Goal: Obtain resource: Download file/media

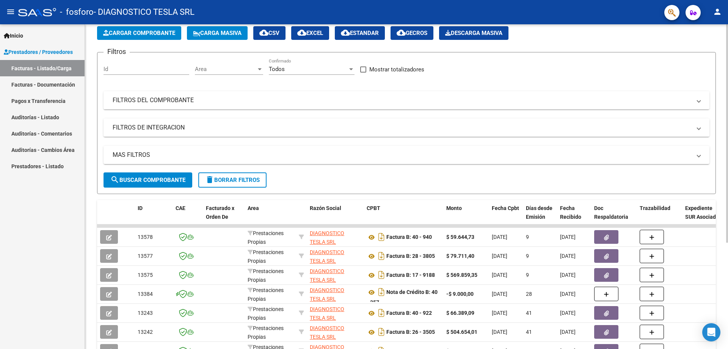
scroll to position [76, 0]
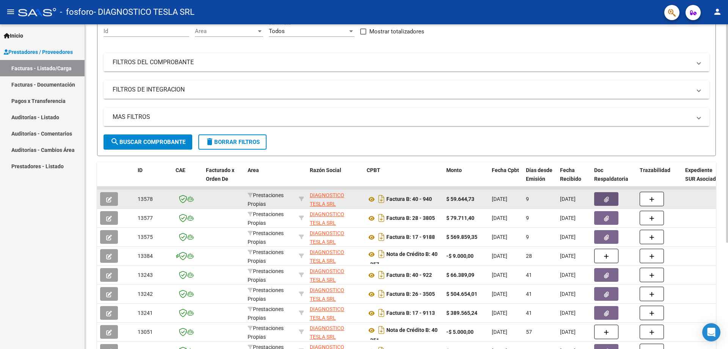
click at [609, 194] on button "button" at bounding box center [607, 199] width 24 height 14
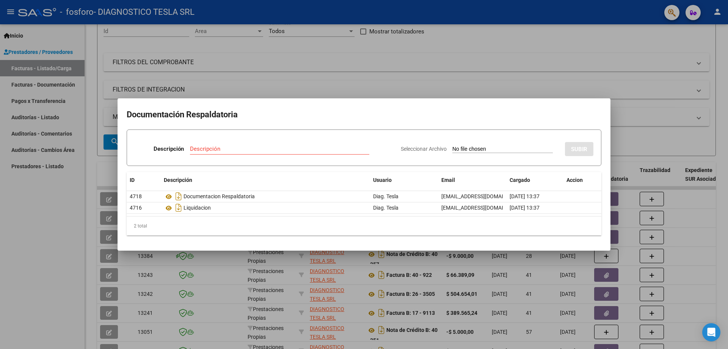
click at [630, 126] on div at bounding box center [364, 174] width 728 height 349
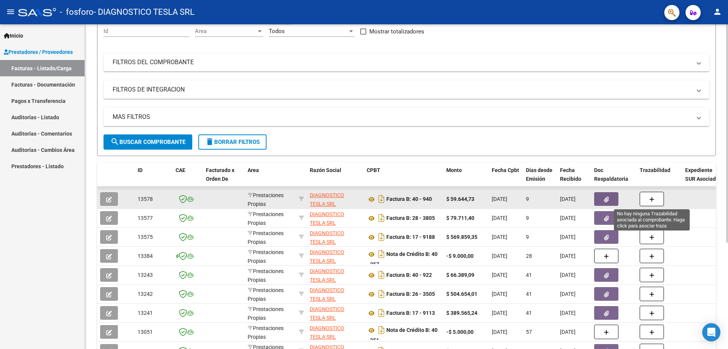
click at [654, 198] on icon "button" at bounding box center [652, 200] width 5 height 6
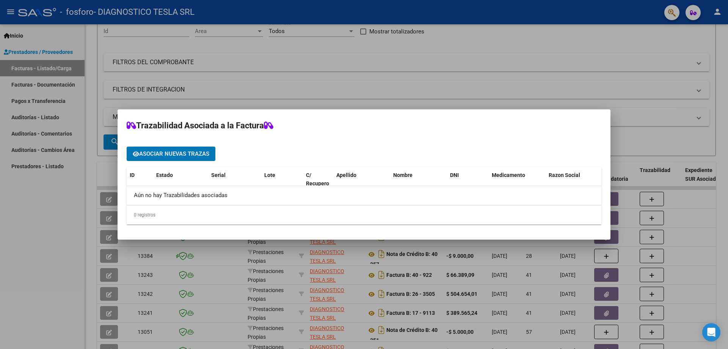
click at [189, 157] on span "Asociar nuevas trazas" at bounding box center [174, 154] width 70 height 7
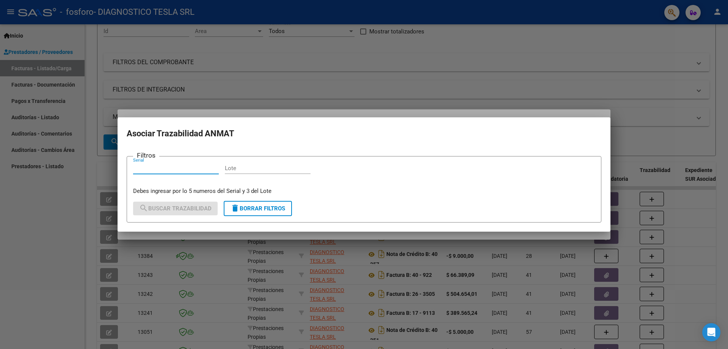
click at [188, 168] on input "Serial" at bounding box center [176, 168] width 86 height 7
click at [647, 142] on div at bounding box center [364, 174] width 728 height 349
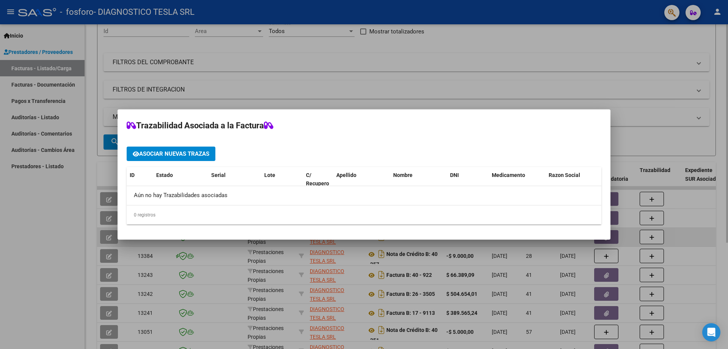
click at [708, 231] on div at bounding box center [364, 174] width 728 height 349
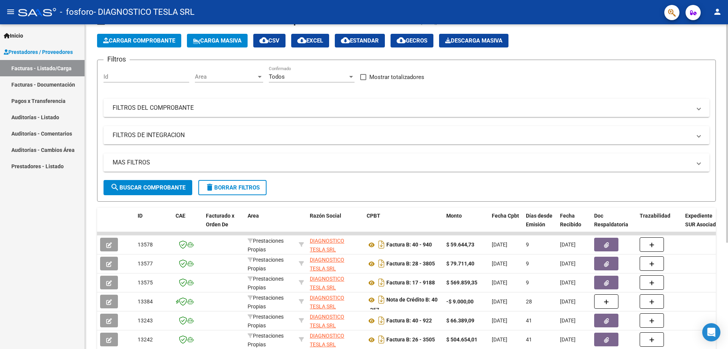
scroll to position [0, 0]
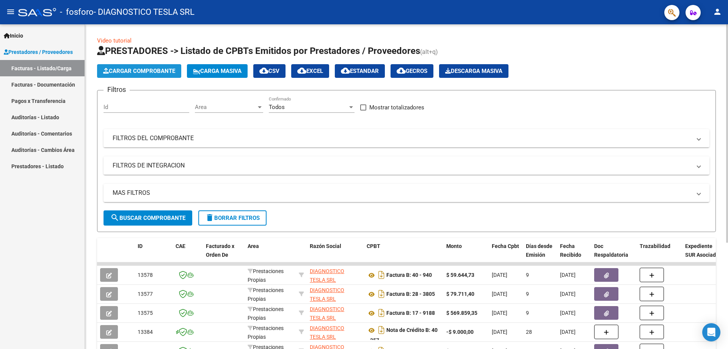
click at [138, 70] on span "Cargar Comprobante" at bounding box center [139, 71] width 72 height 7
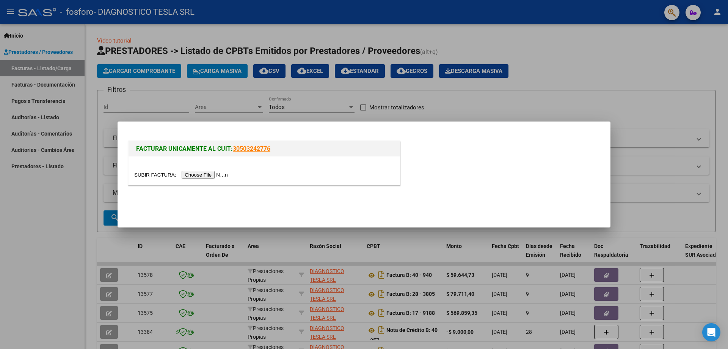
click at [222, 174] on input "file" at bounding box center [182, 175] width 96 height 8
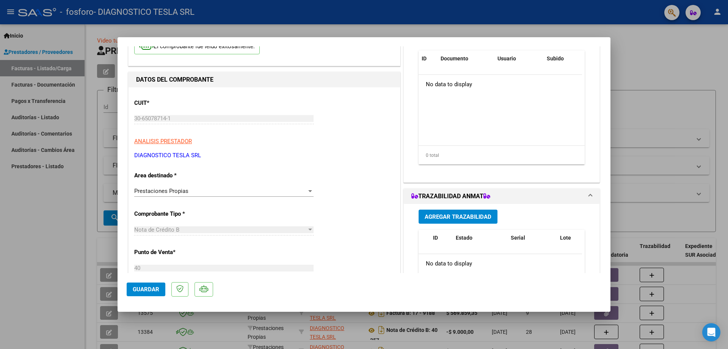
scroll to position [76, 0]
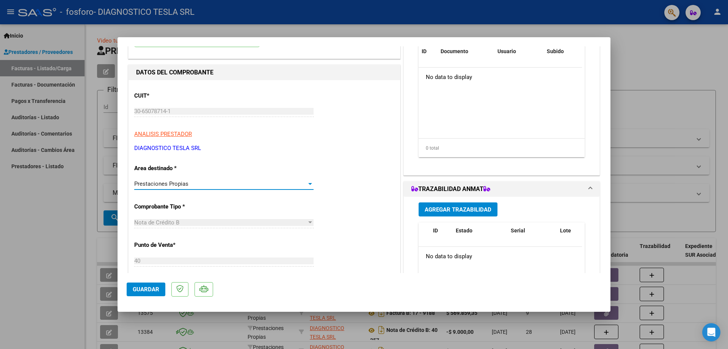
click at [310, 186] on div at bounding box center [310, 184] width 7 height 6
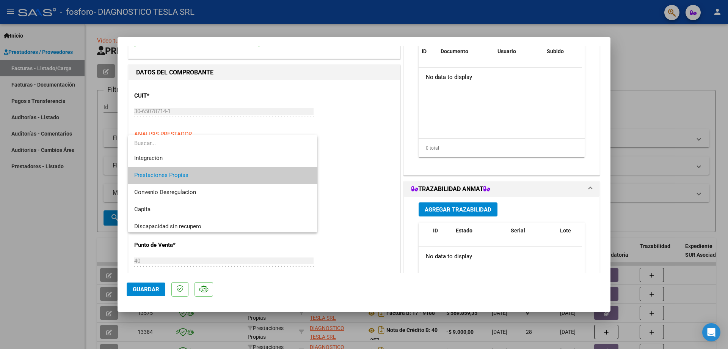
scroll to position [57, 0]
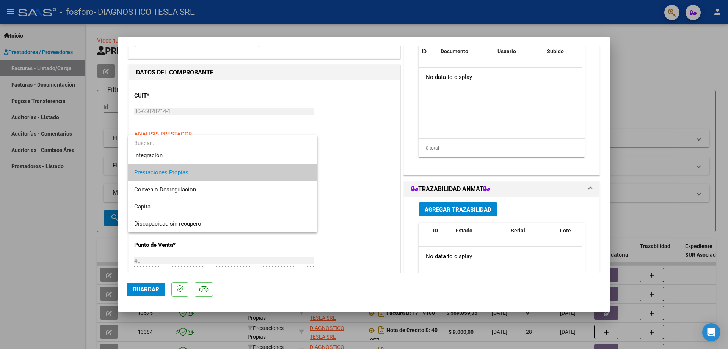
click at [360, 187] on div at bounding box center [364, 174] width 728 height 349
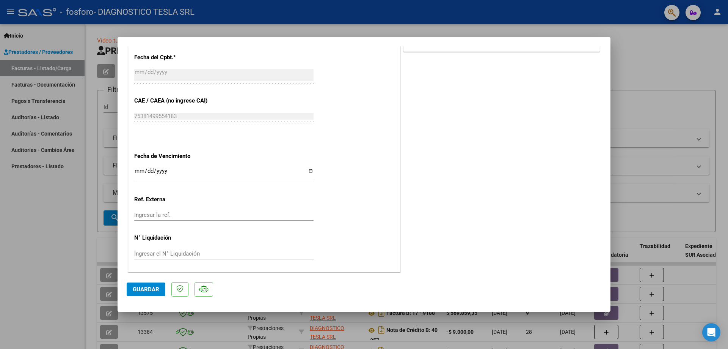
scroll to position [379, 0]
click at [147, 287] on span "Guardar" at bounding box center [146, 289] width 27 height 7
click at [148, 290] on span "Guardar" at bounding box center [146, 289] width 27 height 7
click at [627, 42] on div at bounding box center [364, 174] width 728 height 349
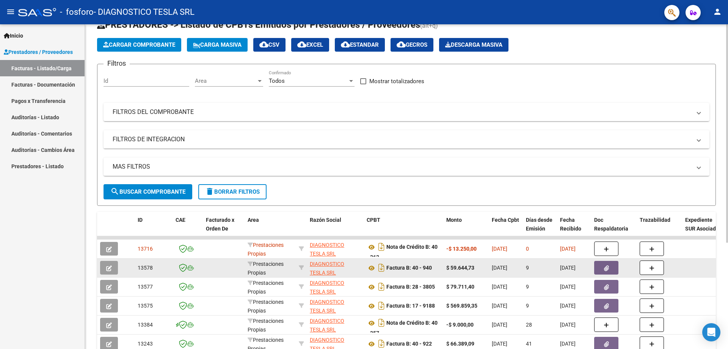
scroll to position [76, 0]
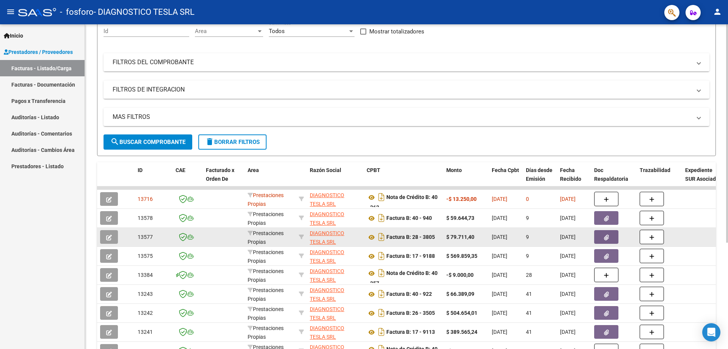
click at [609, 239] on icon "button" at bounding box center [606, 237] width 5 height 6
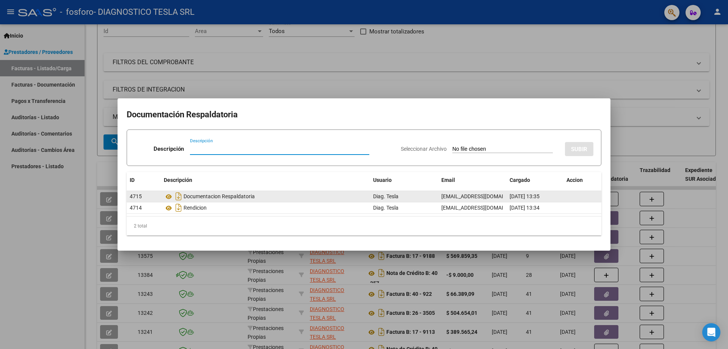
click at [232, 198] on div "Documentacion Respaldatoria" at bounding box center [265, 196] width 203 height 12
click at [179, 197] on icon "Descargar documento" at bounding box center [179, 196] width 10 height 12
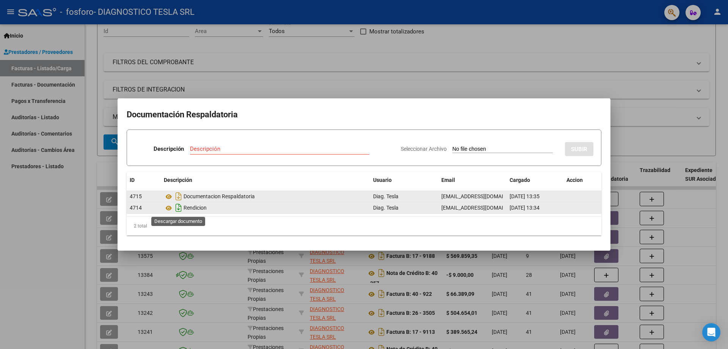
click at [178, 207] on icon "Descargar documento" at bounding box center [179, 207] width 10 height 12
click at [714, 208] on div at bounding box center [364, 174] width 728 height 349
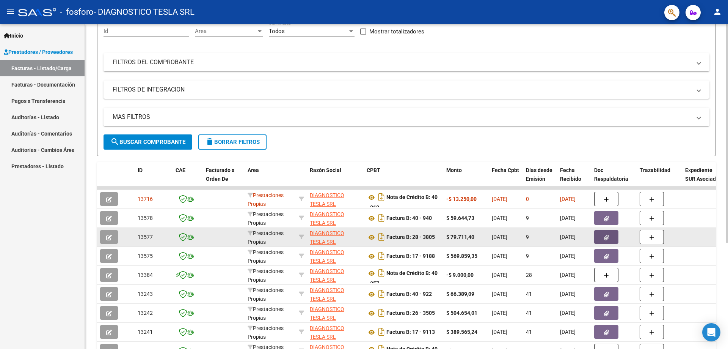
click at [609, 238] on button "button" at bounding box center [607, 237] width 24 height 14
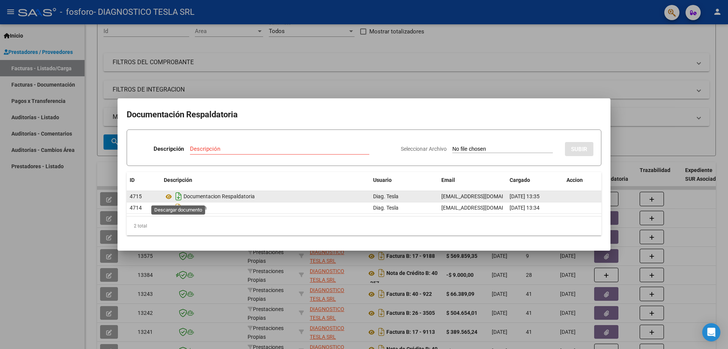
click at [177, 198] on icon "Descargar documento" at bounding box center [179, 196] width 10 height 12
click at [708, 214] on div at bounding box center [364, 174] width 728 height 349
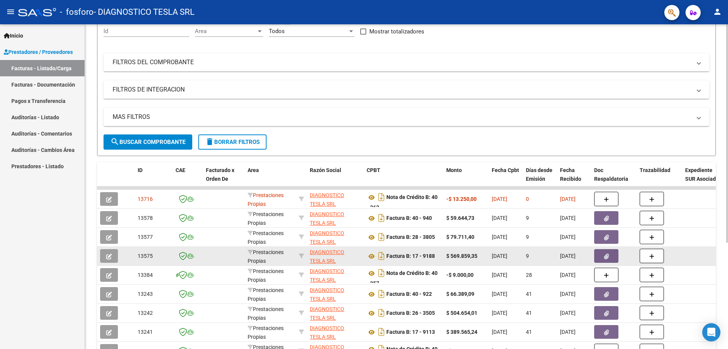
click at [613, 254] on button "button" at bounding box center [607, 256] width 24 height 14
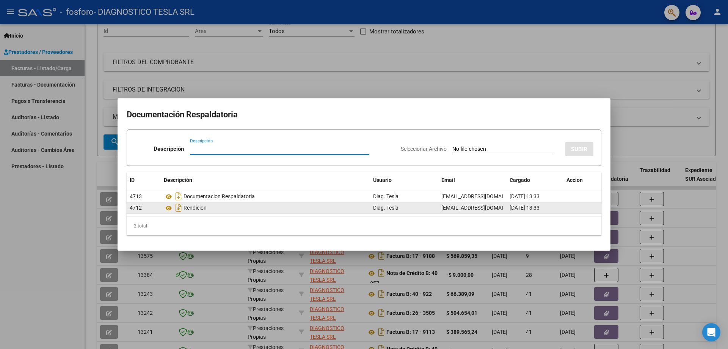
click at [197, 208] on div "Rendicion" at bounding box center [265, 207] width 203 height 12
drag, startPoint x: 179, startPoint y: 206, endPoint x: 187, endPoint y: 206, distance: 8.4
click at [179, 206] on icon "Descargar documento" at bounding box center [179, 207] width 10 height 12
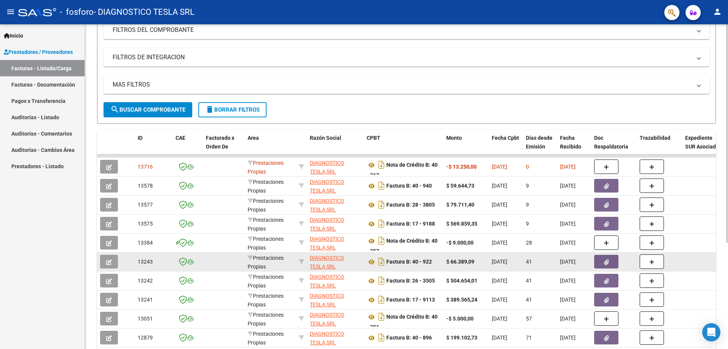
scroll to position [114, 0]
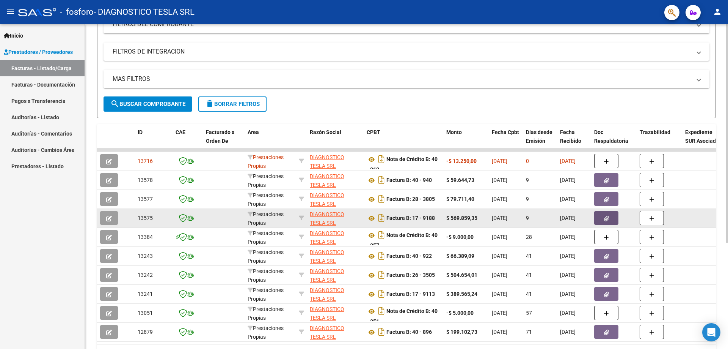
click at [606, 222] on button "button" at bounding box center [607, 218] width 24 height 14
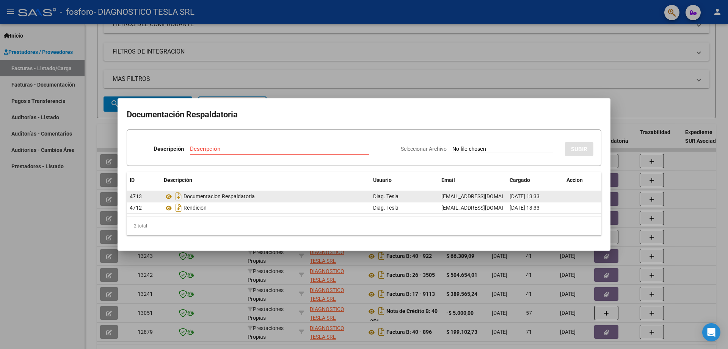
click at [228, 197] on div "Documentacion Respaldatoria" at bounding box center [265, 196] width 203 height 12
click at [172, 197] on icon at bounding box center [169, 196] width 10 height 9
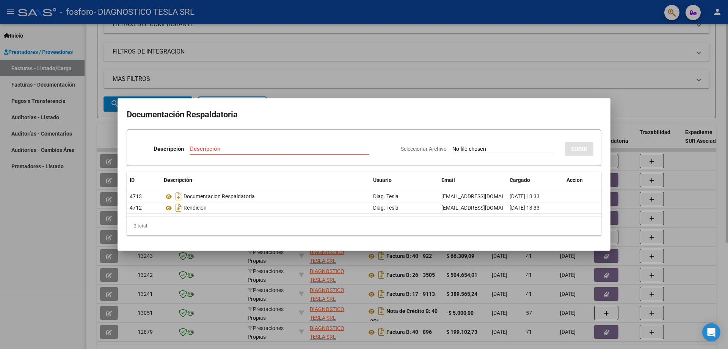
click at [725, 214] on div at bounding box center [364, 174] width 728 height 349
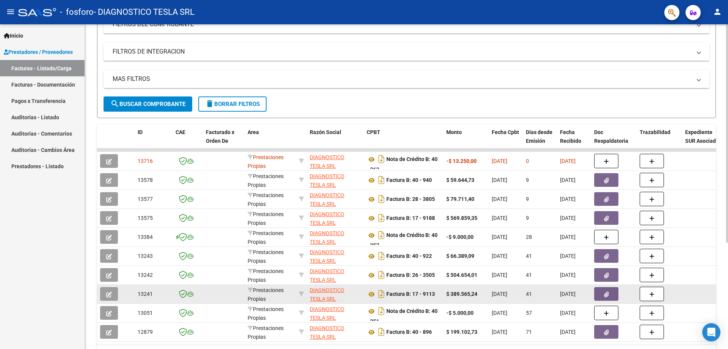
click at [613, 292] on button "button" at bounding box center [607, 294] width 24 height 14
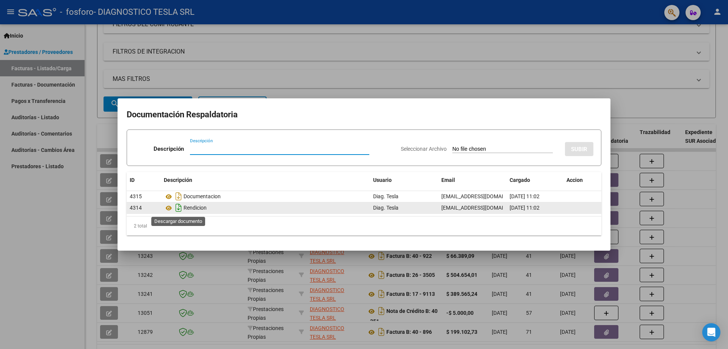
click at [179, 206] on icon "Descargar documento" at bounding box center [179, 207] width 10 height 12
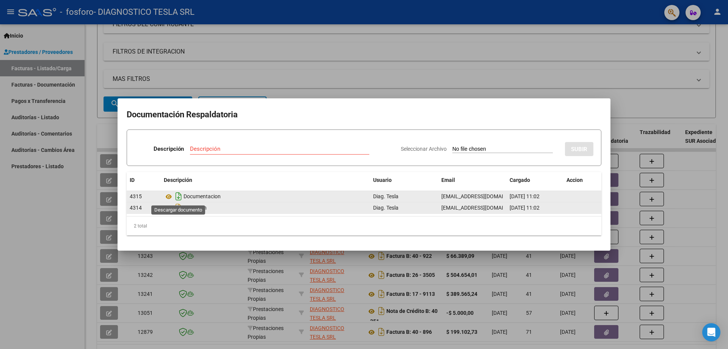
click at [178, 199] on icon "Descargar documento" at bounding box center [179, 196] width 10 height 12
click at [728, 197] on div at bounding box center [364, 174] width 728 height 349
